Goal: Information Seeking & Learning: Learn about a topic

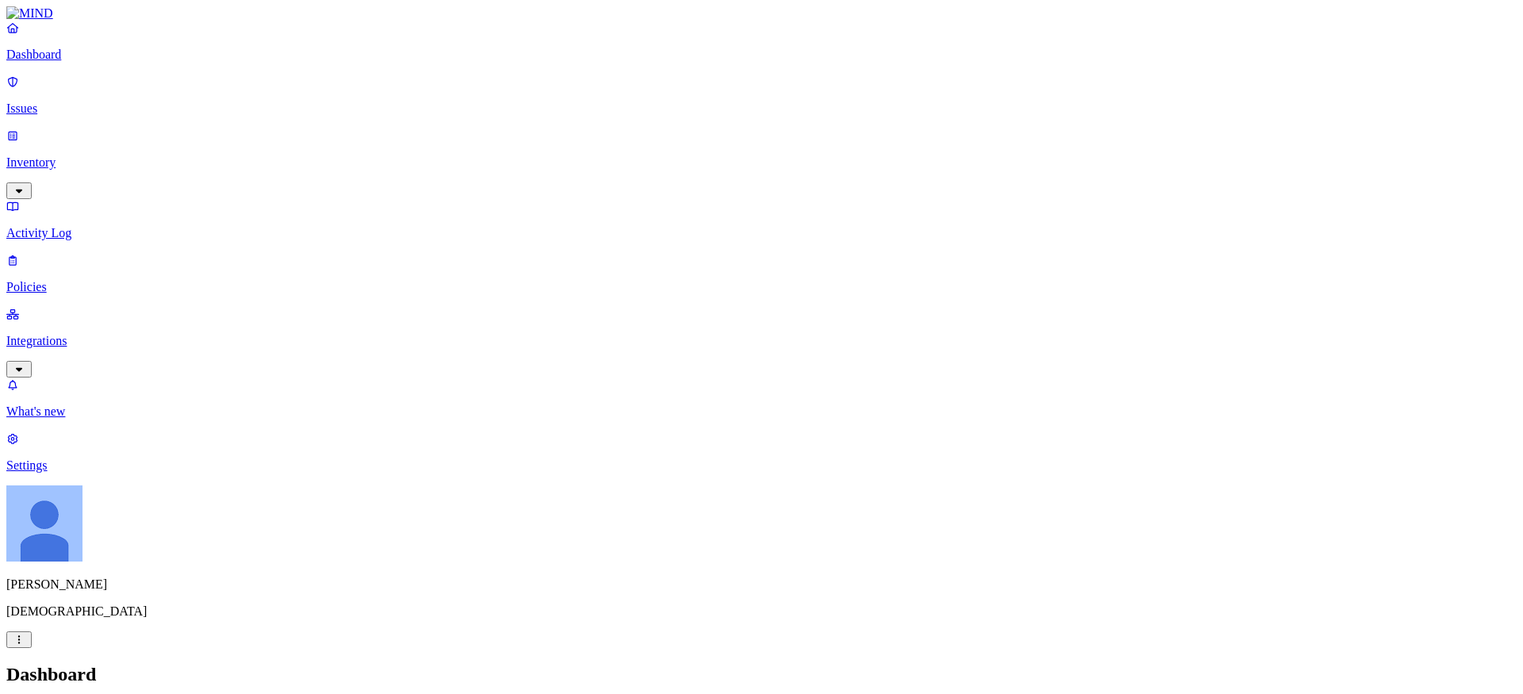
click at [60, 105] on p "Issues" at bounding box center [761, 109] width 1510 height 14
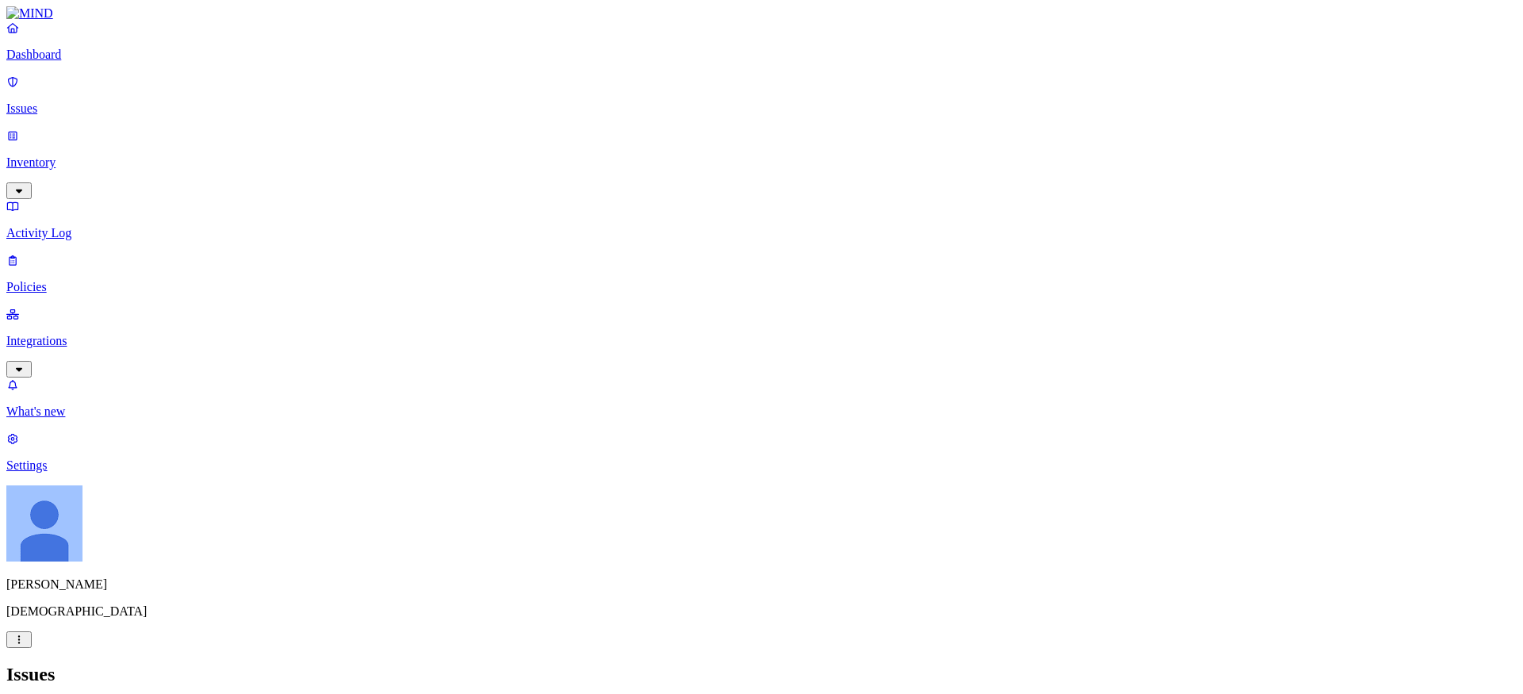
scroll to position [131, 0]
click at [102, 136] on link "Inventory" at bounding box center [761, 162] width 1510 height 68
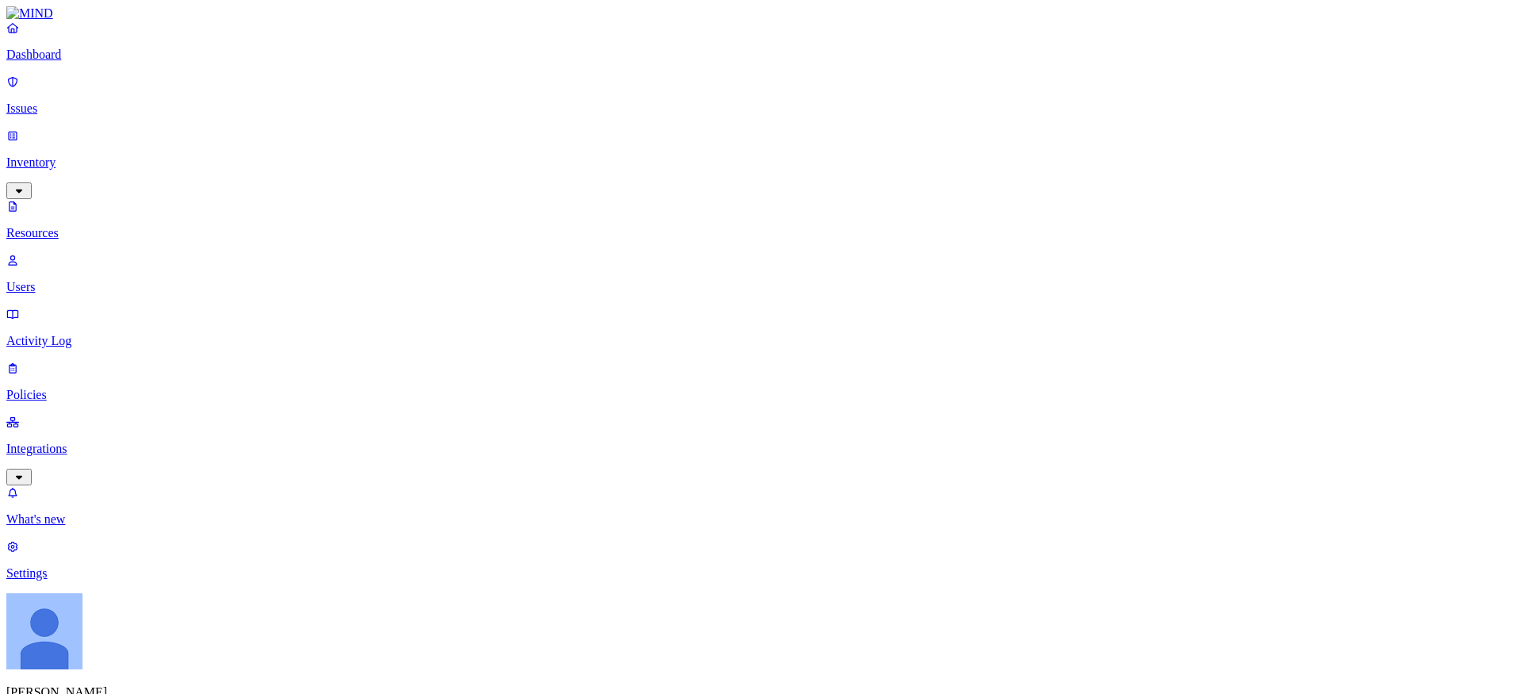
click at [85, 280] on p "Users" at bounding box center [761, 287] width 1510 height 14
type input "[PERSON_NAME]"
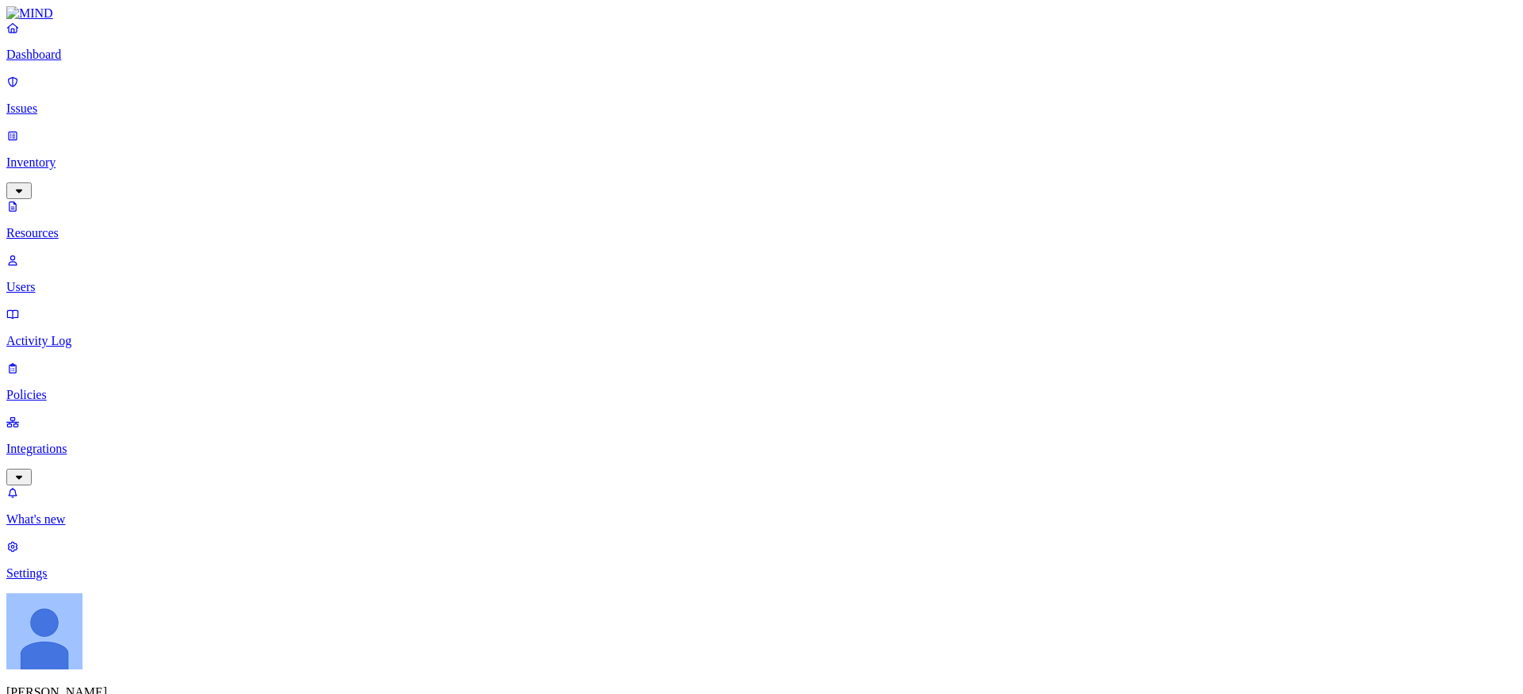
click at [68, 102] on p "Issues" at bounding box center [761, 109] width 1510 height 14
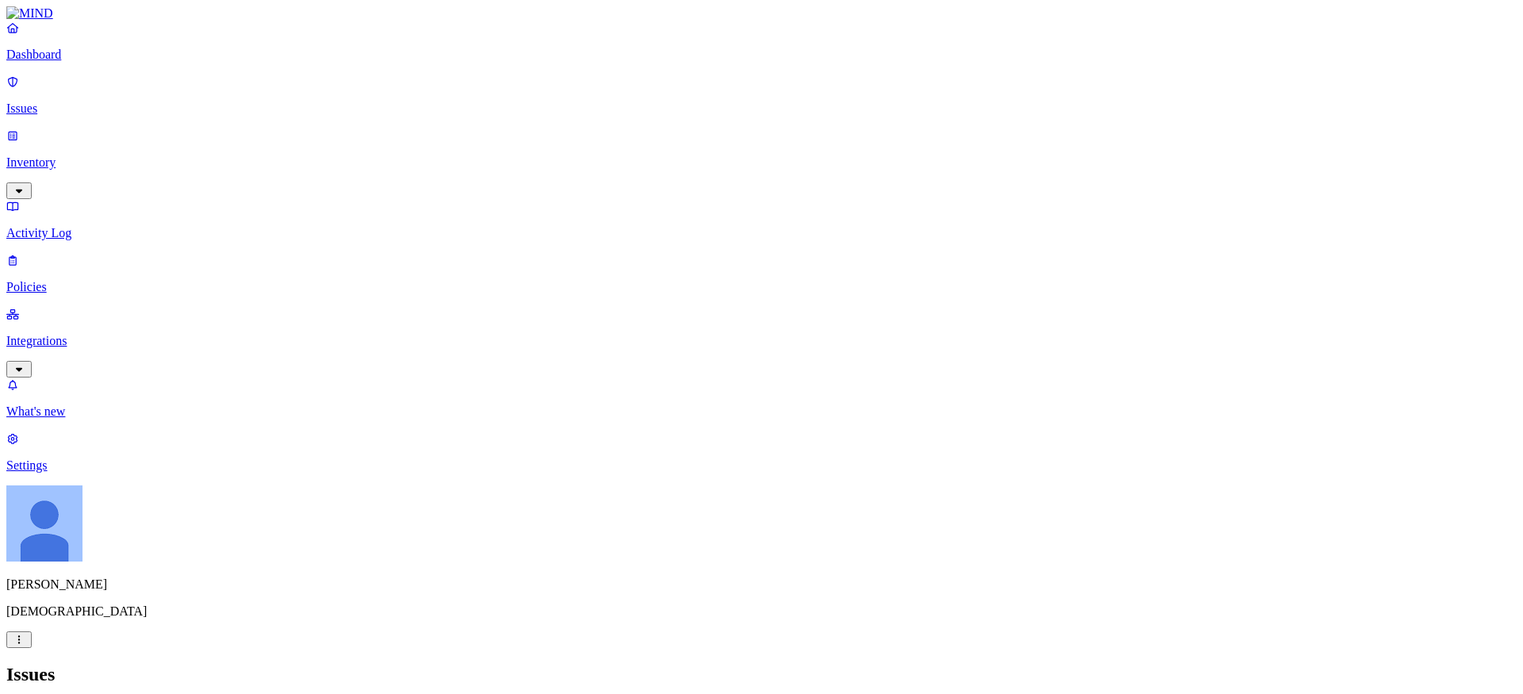
scroll to position [453, 0]
click at [62, 280] on p "Policies" at bounding box center [761, 287] width 1510 height 14
click at [61, 102] on p "Issues" at bounding box center [761, 109] width 1510 height 14
